Goal: Information Seeking & Learning: Learn about a topic

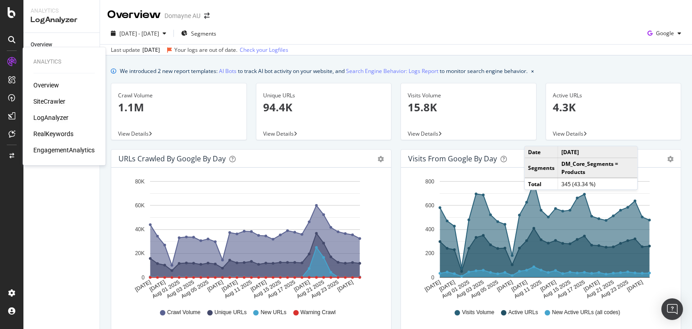
click at [55, 100] on div "SiteCrawler" at bounding box center [49, 101] width 32 height 9
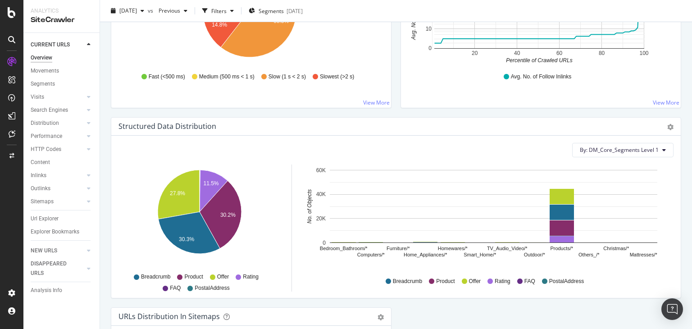
scroll to position [707, 0]
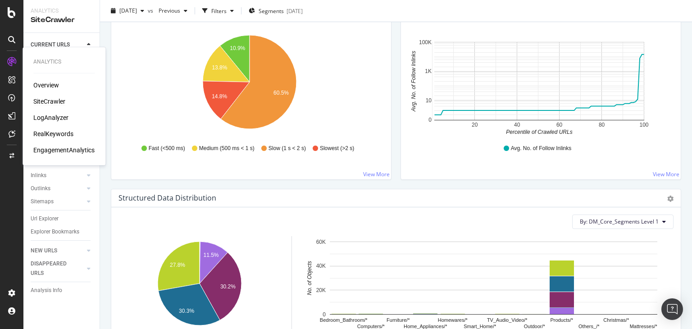
drag, startPoint x: 54, startPoint y: 119, endPoint x: 72, endPoint y: 119, distance: 18.0
click at [54, 119] on div "LogAnalyzer" at bounding box center [50, 117] width 35 height 9
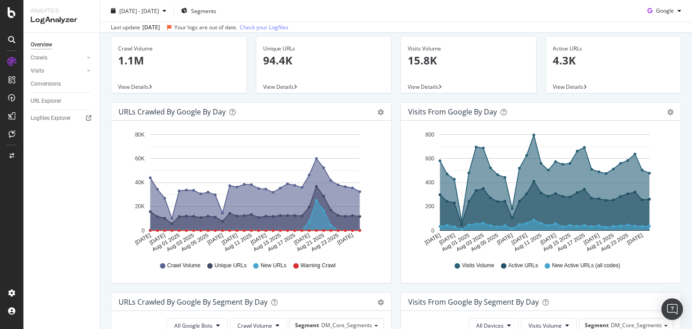
scroll to position [16, 0]
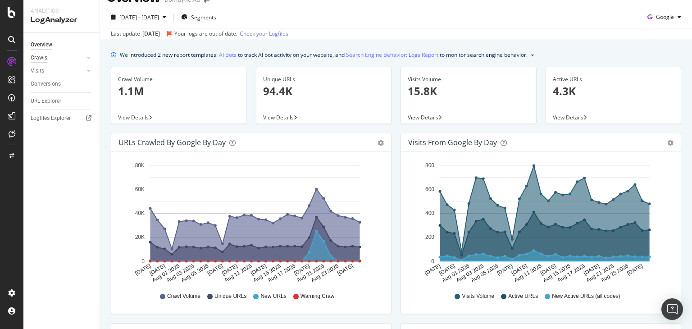
click at [41, 55] on div "Crawls" at bounding box center [39, 57] width 17 height 9
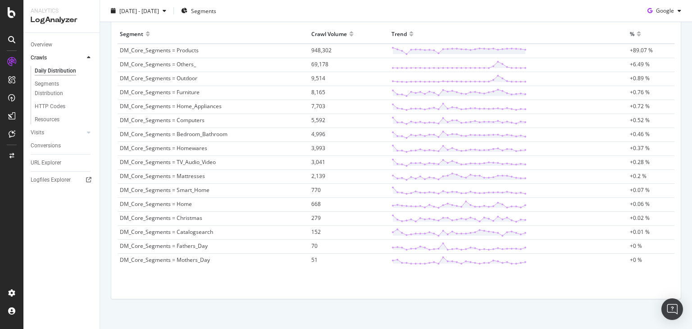
scroll to position [314, 0]
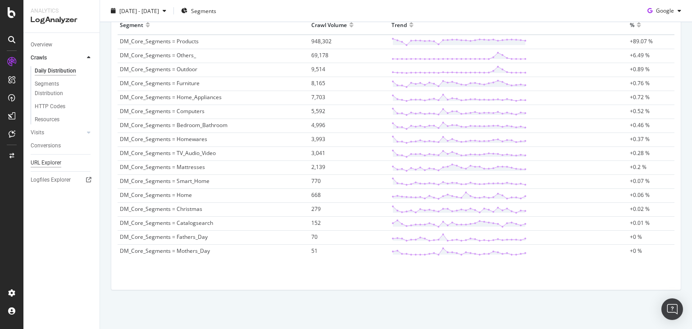
click at [48, 162] on div "URL Explorer" at bounding box center [46, 162] width 31 height 9
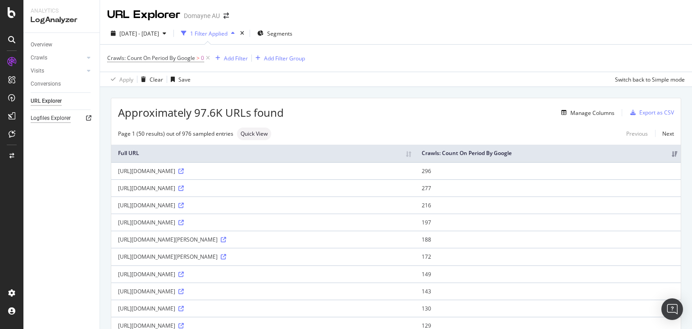
click at [50, 119] on div "Logfiles Explorer" at bounding box center [51, 118] width 40 height 9
click at [69, 149] on div "EngagementAnalytics" at bounding box center [63, 150] width 61 height 9
